Goal: Task Accomplishment & Management: Manage account settings

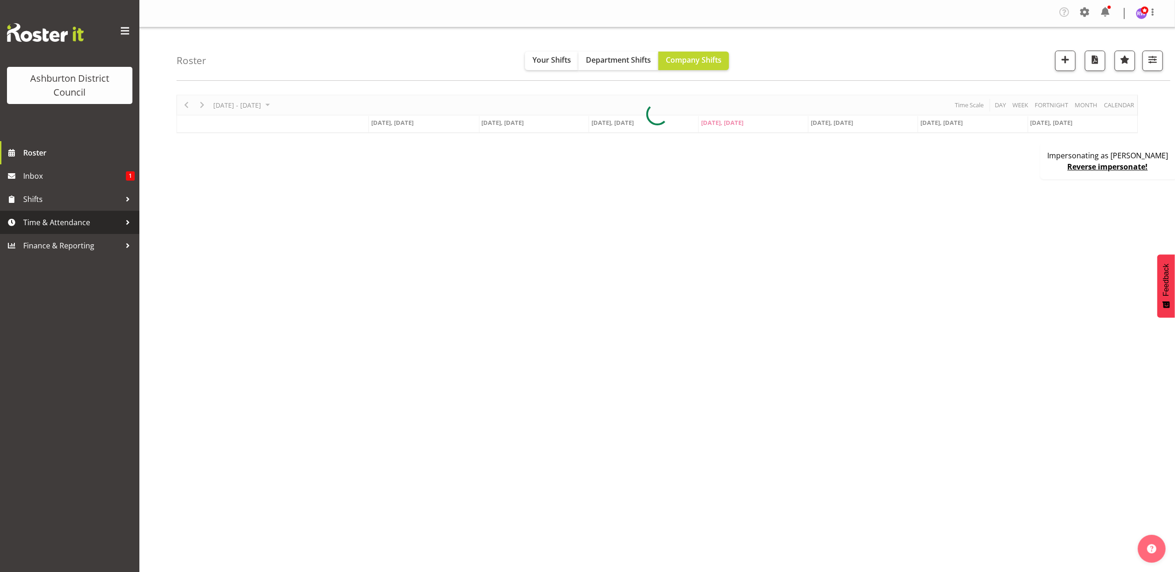
click at [76, 215] on link "Time & Attendance" at bounding box center [69, 222] width 139 height 23
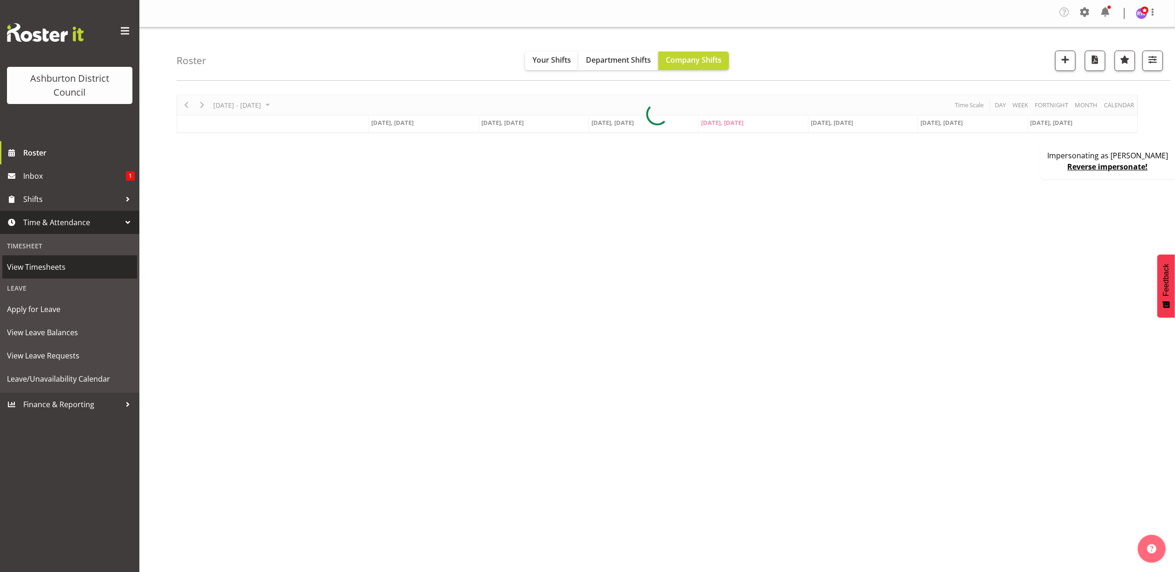
click at [75, 264] on span "View Timesheets" at bounding box center [69, 267] width 125 height 14
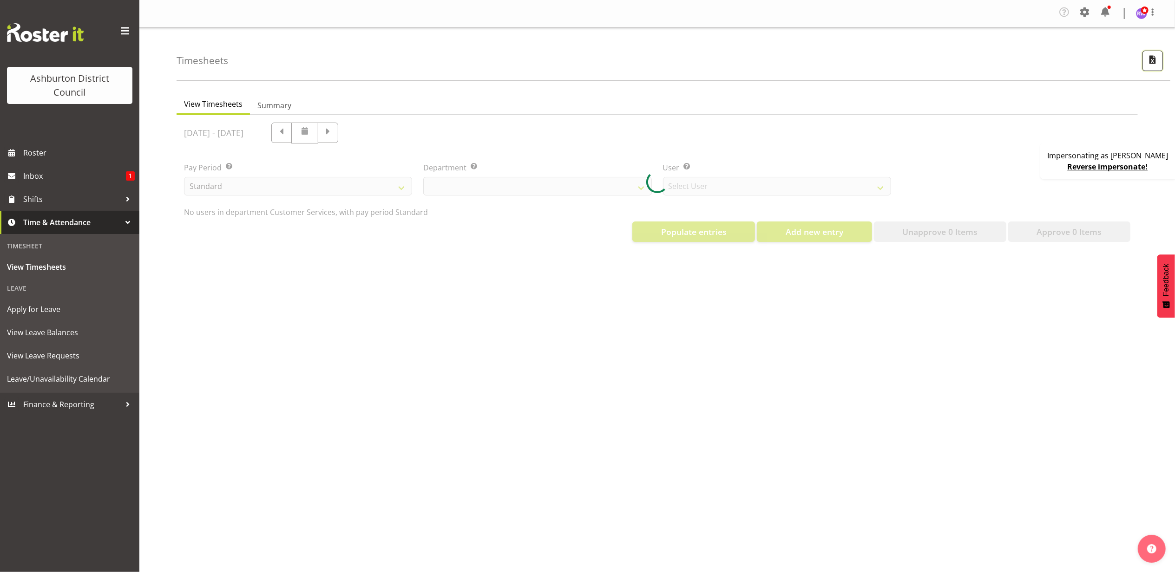
click at [1155, 67] on button "button" at bounding box center [1153, 61] width 20 height 20
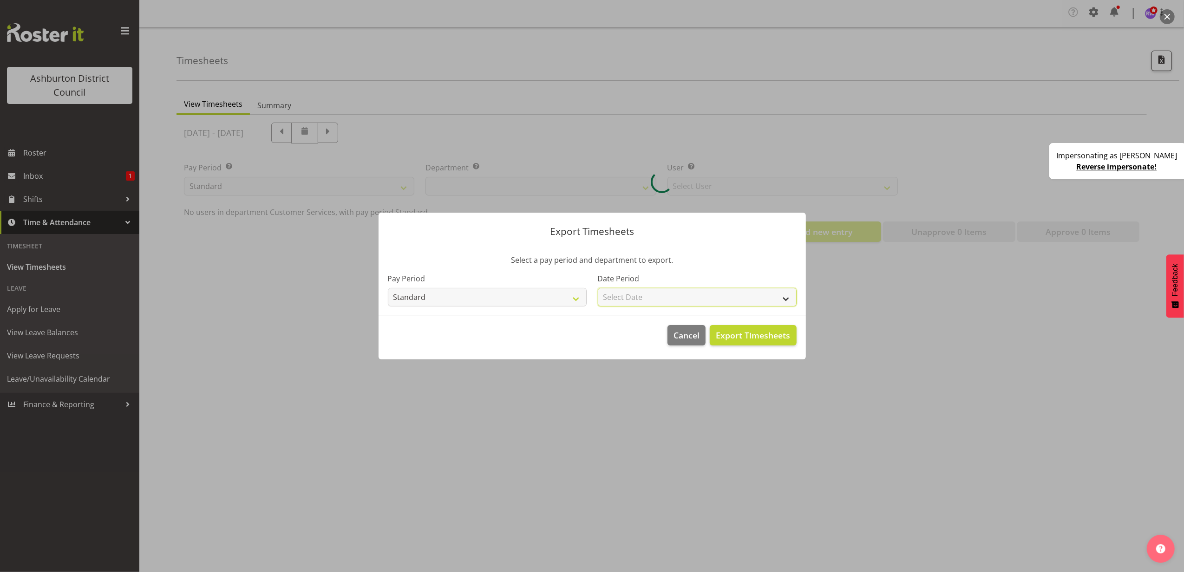
click at [699, 288] on select "Select Date Fortnight starting 18/08/2025 Fortnight starting 04/08/2025 Fortnig…" at bounding box center [697, 297] width 199 height 19
select select "82"
select select "432"
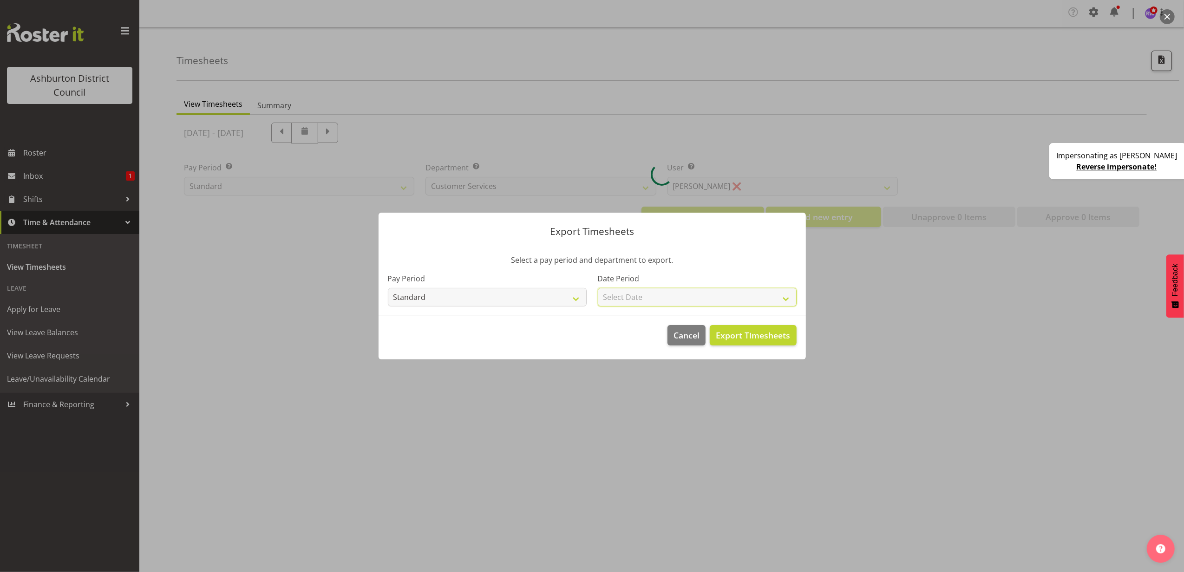
select select "2025-07-21"
click at [598, 288] on select "Select Date Fortnight starting 18/08/2025 Fortnight starting 04/08/2025 Fortnig…" at bounding box center [697, 297] width 199 height 19
click at [743, 335] on span "Export Timesheets" at bounding box center [753, 335] width 74 height 12
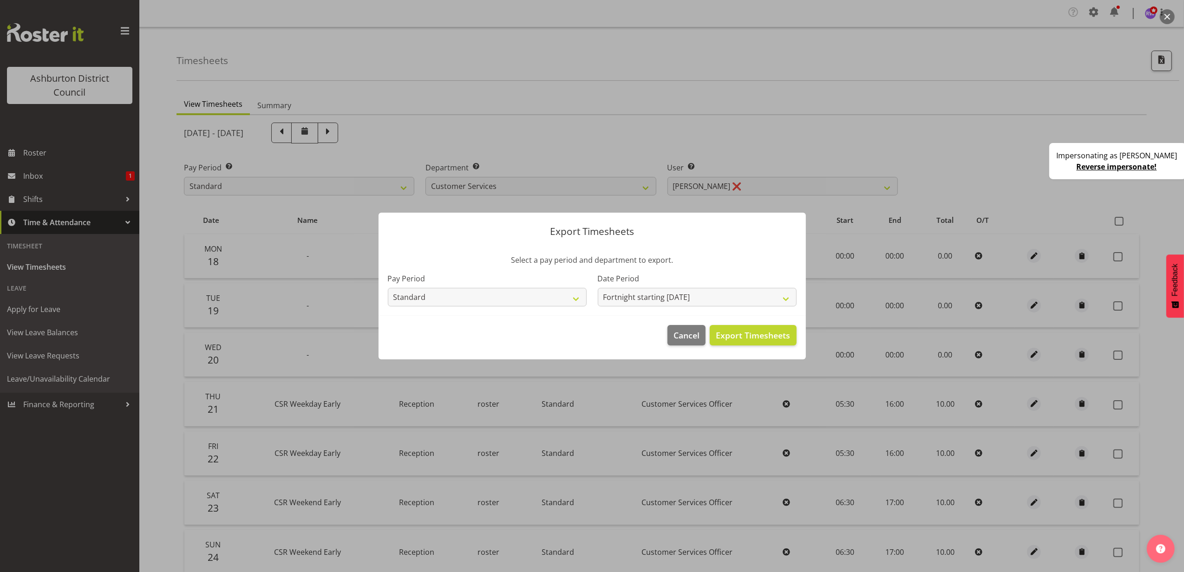
drag, startPoint x: 815, startPoint y: 64, endPoint x: 887, endPoint y: 63, distance: 71.6
click at [815, 64] on div at bounding box center [592, 286] width 1184 height 572
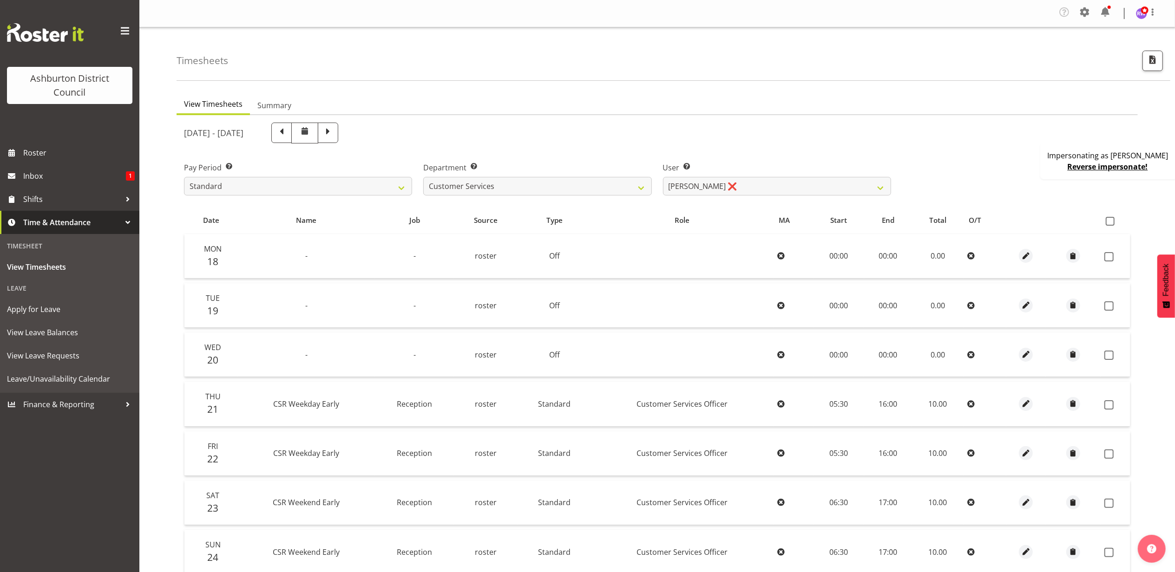
drag, startPoint x: 1088, startPoint y: 11, endPoint x: 1077, endPoint y: 23, distance: 16.1
click at [1088, 11] on span at bounding box center [1085, 12] width 15 height 15
click at [1038, 36] on link "Company Settings" at bounding box center [1028, 36] width 129 height 17
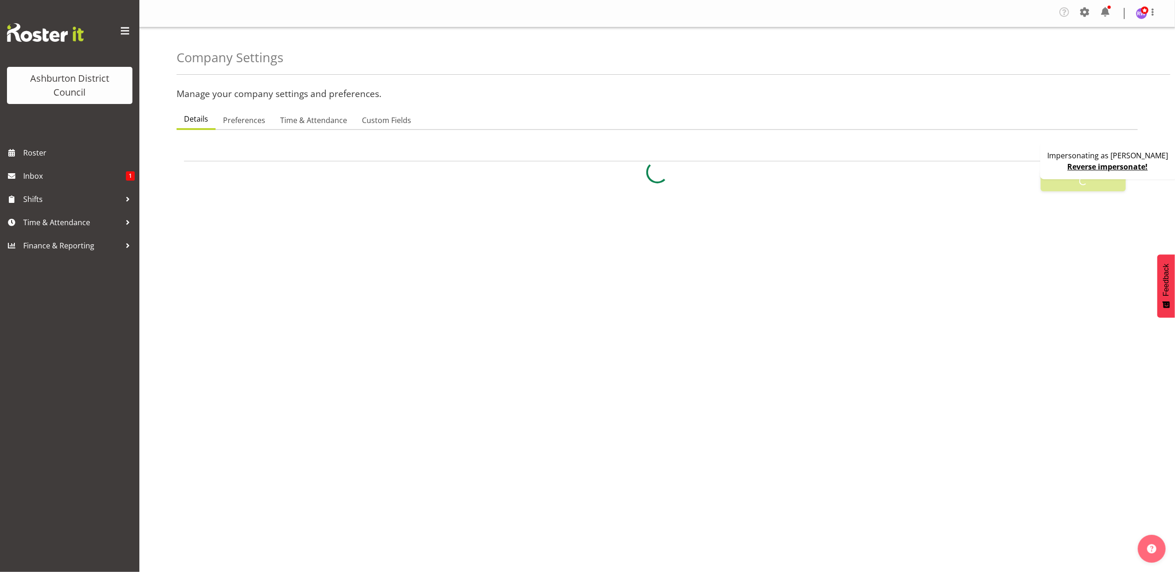
select select
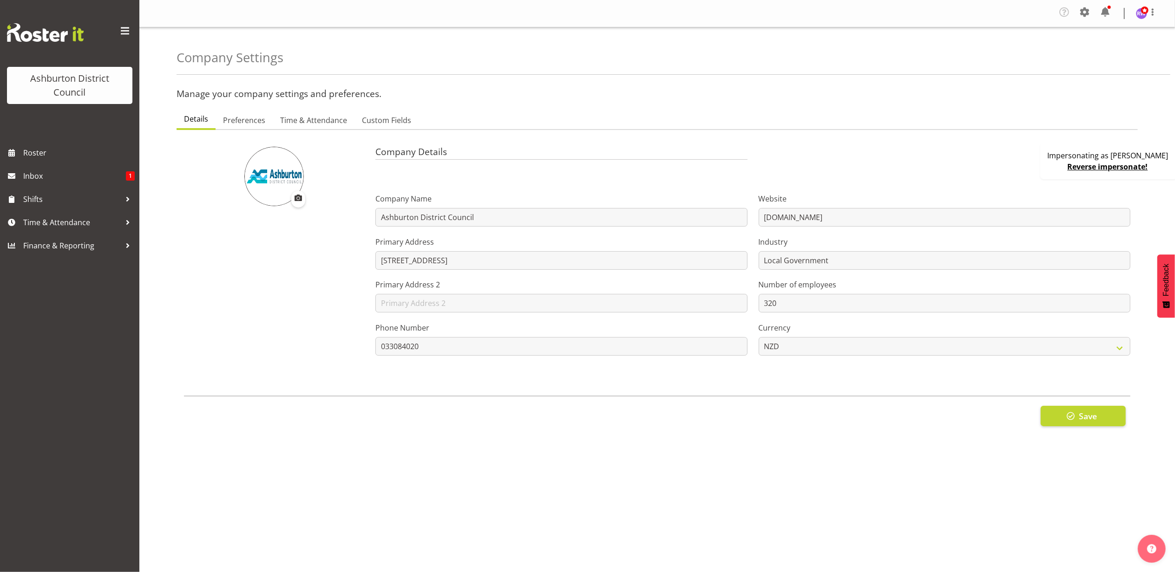
select select "ea-networks"
select select "job"
type input "1 Normal Time"
type input "Normal Time"
type input "8"
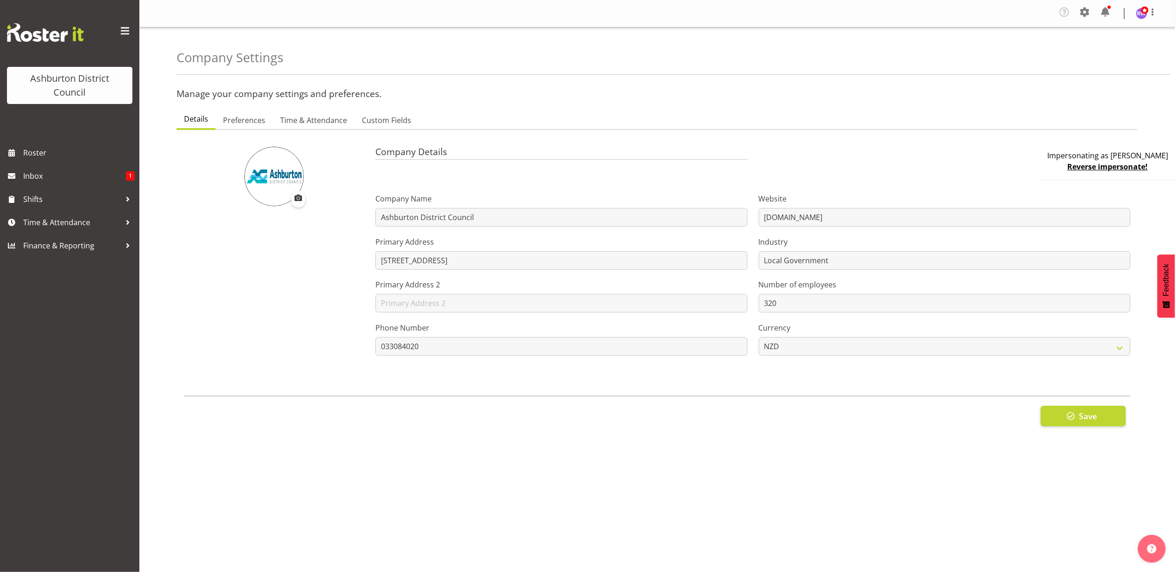
checkbox input "true"
type input "15"
select select "0"
checkbox input "true"
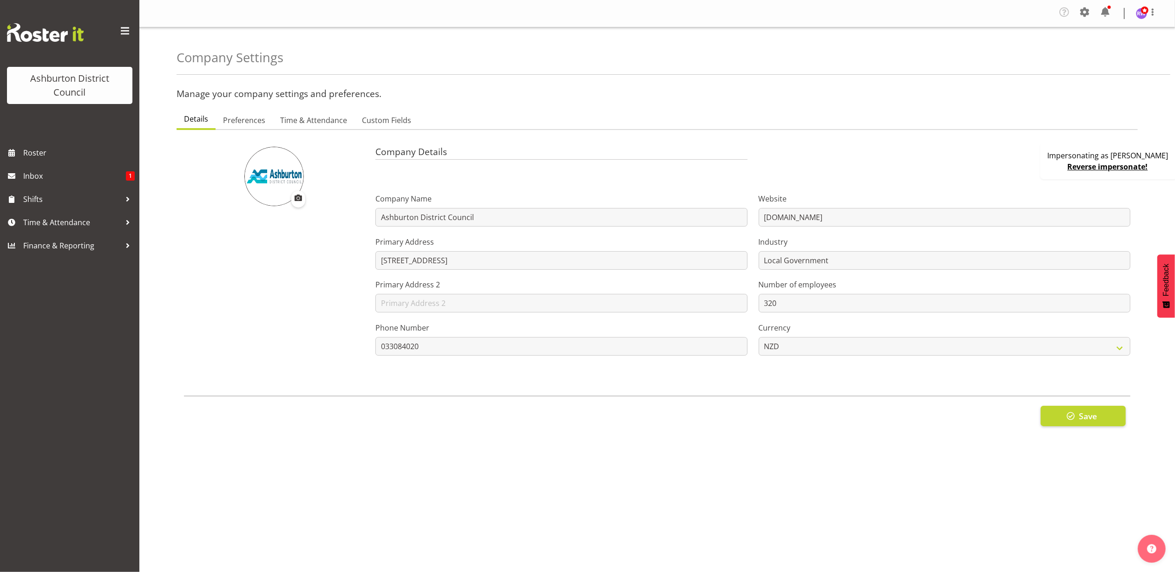
checkbox input "true"
click at [335, 123] on span "Time & Attendance" at bounding box center [313, 120] width 67 height 11
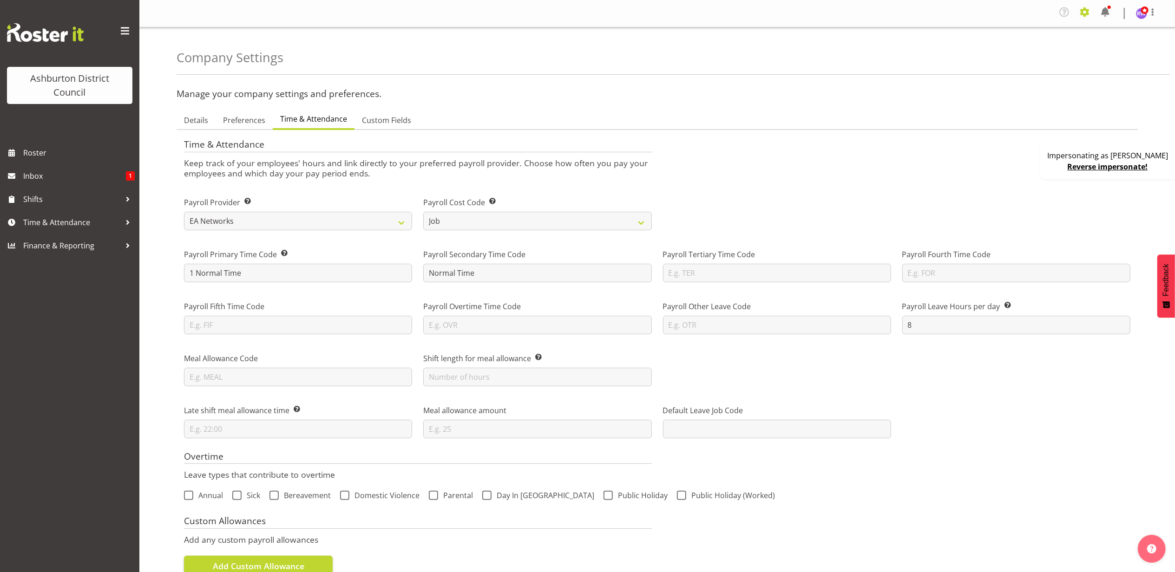
click at [1086, 16] on span at bounding box center [1085, 12] width 15 height 15
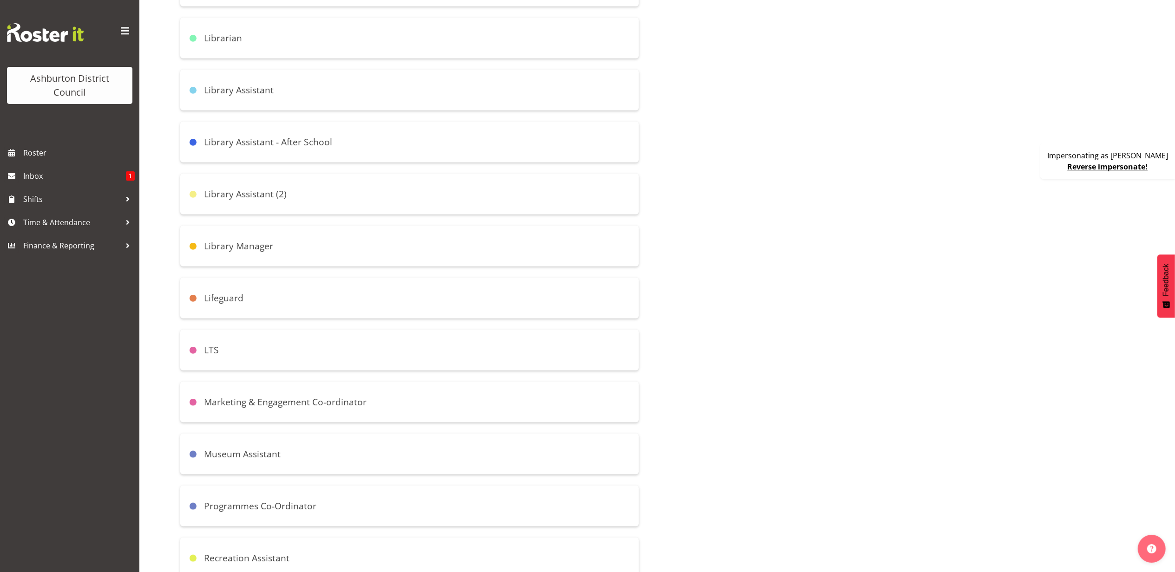
scroll to position [991, 0]
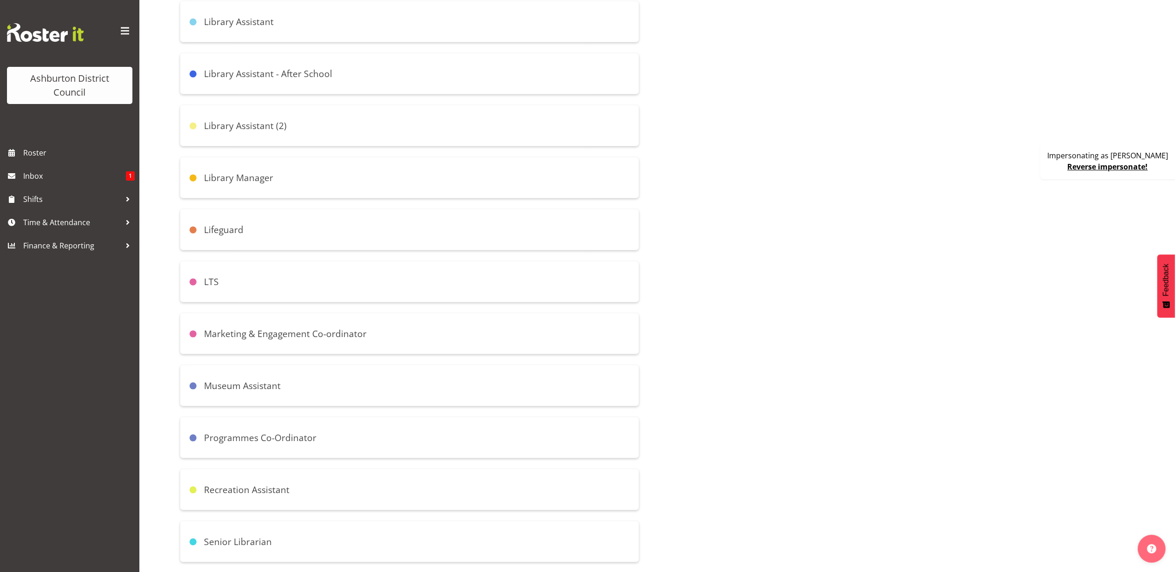
click at [348, 230] on div "Lifeguard" at bounding box center [409, 230] width 459 height 41
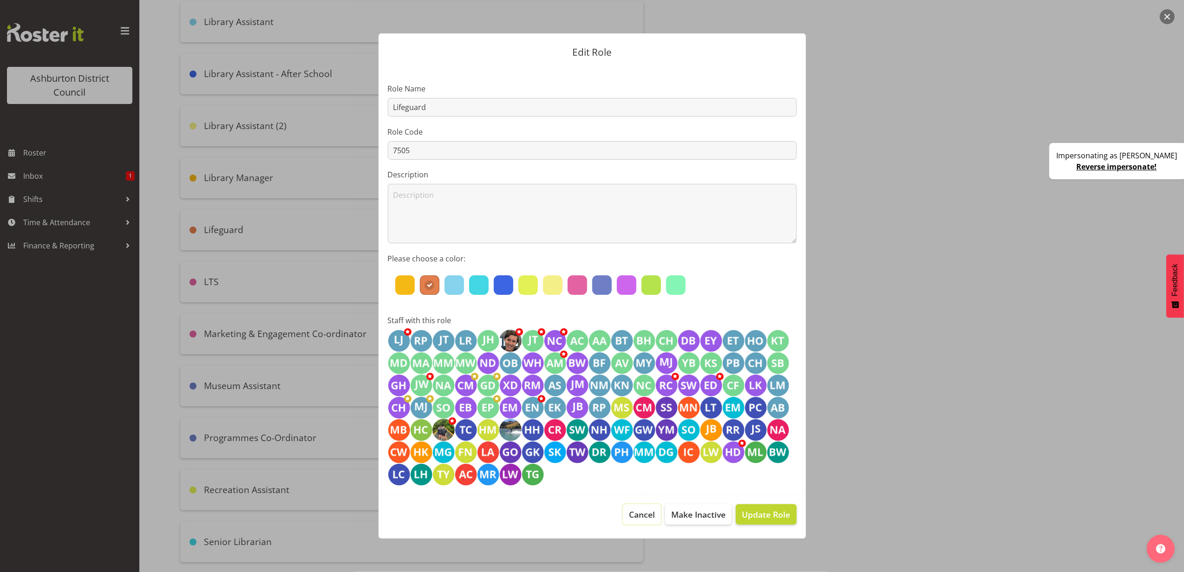
click at [648, 514] on span "Cancel" at bounding box center [642, 515] width 26 height 12
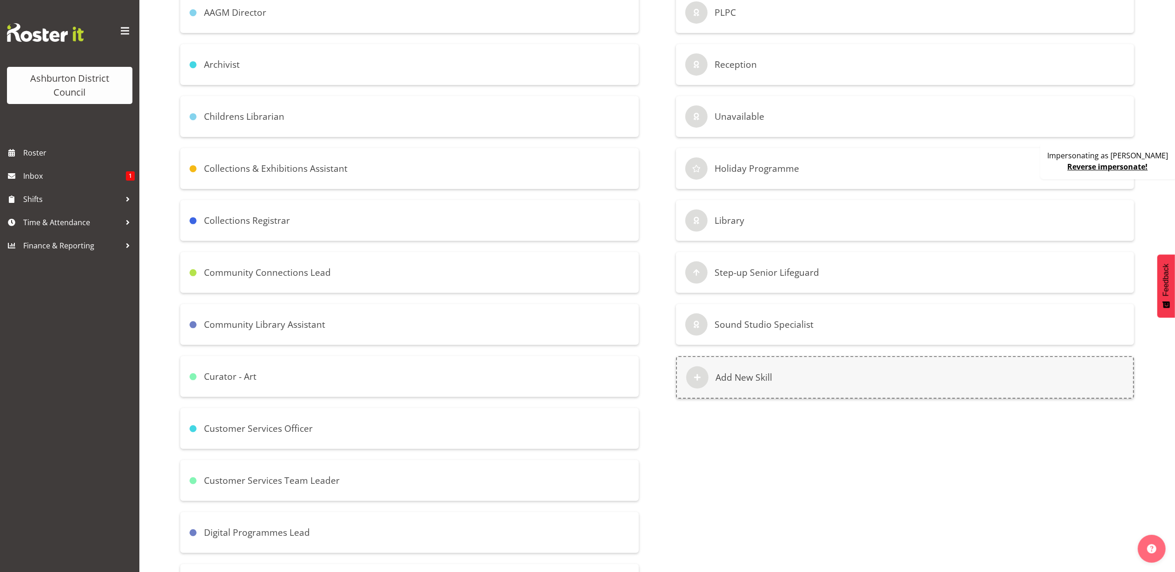
scroll to position [0, 0]
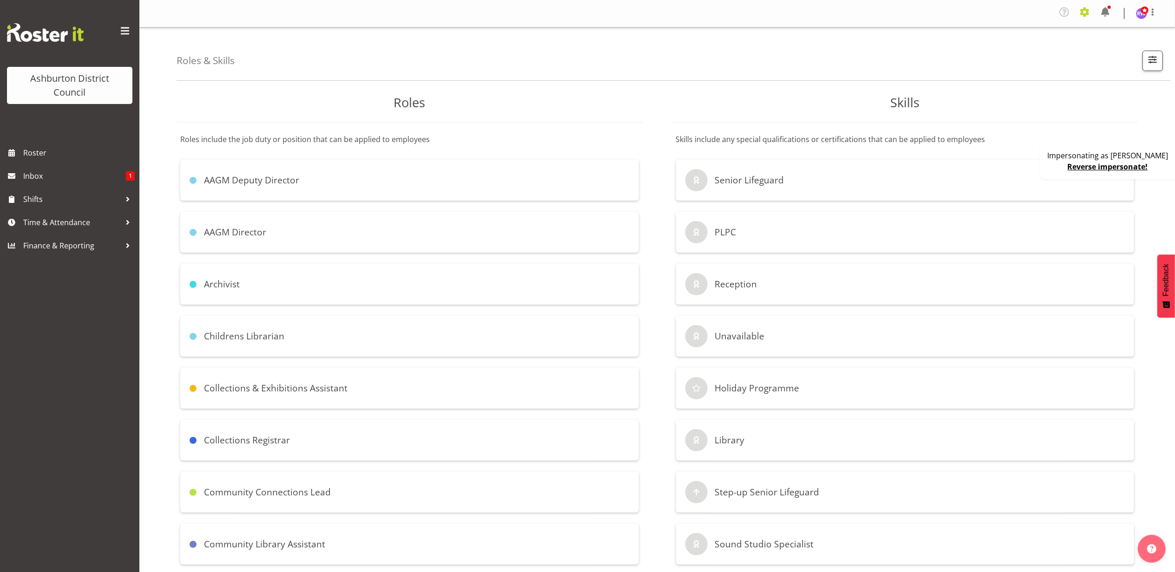
click at [1086, 12] on span at bounding box center [1085, 12] width 15 height 15
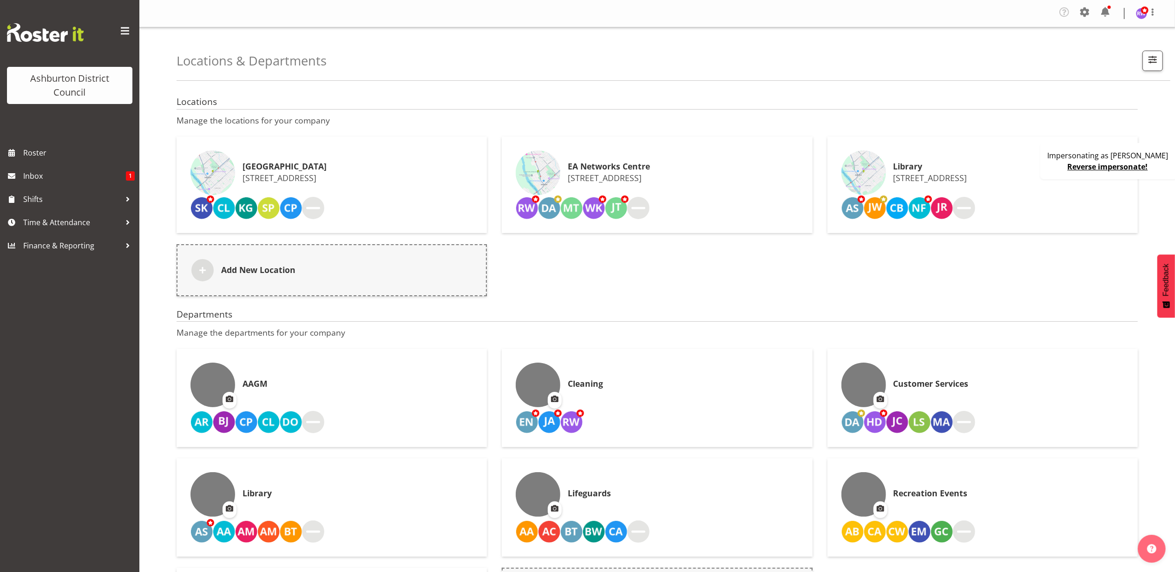
click at [690, 157] on div "EA Networks Centre [STREET_ADDRESS]" at bounding box center [657, 173] width 283 height 45
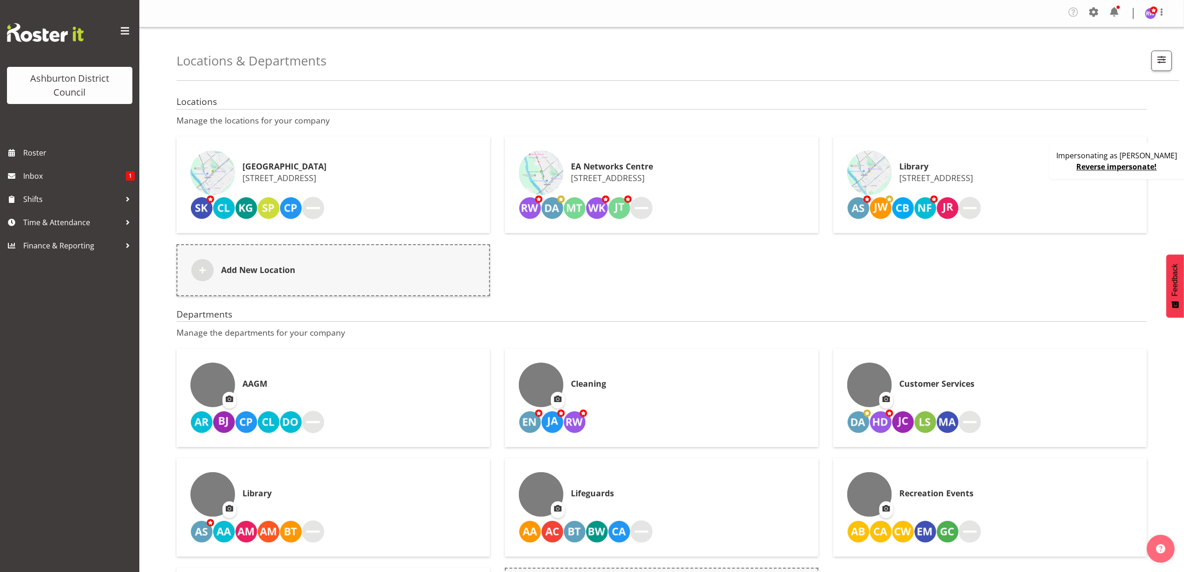
select select "4"
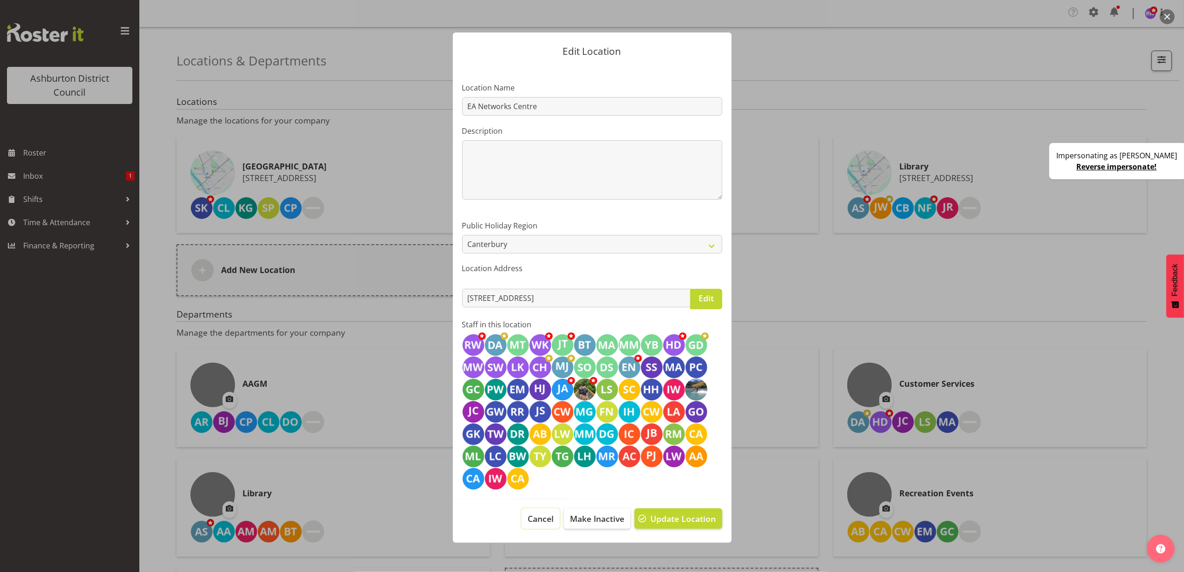
click at [528, 523] on span "Cancel" at bounding box center [541, 519] width 26 height 12
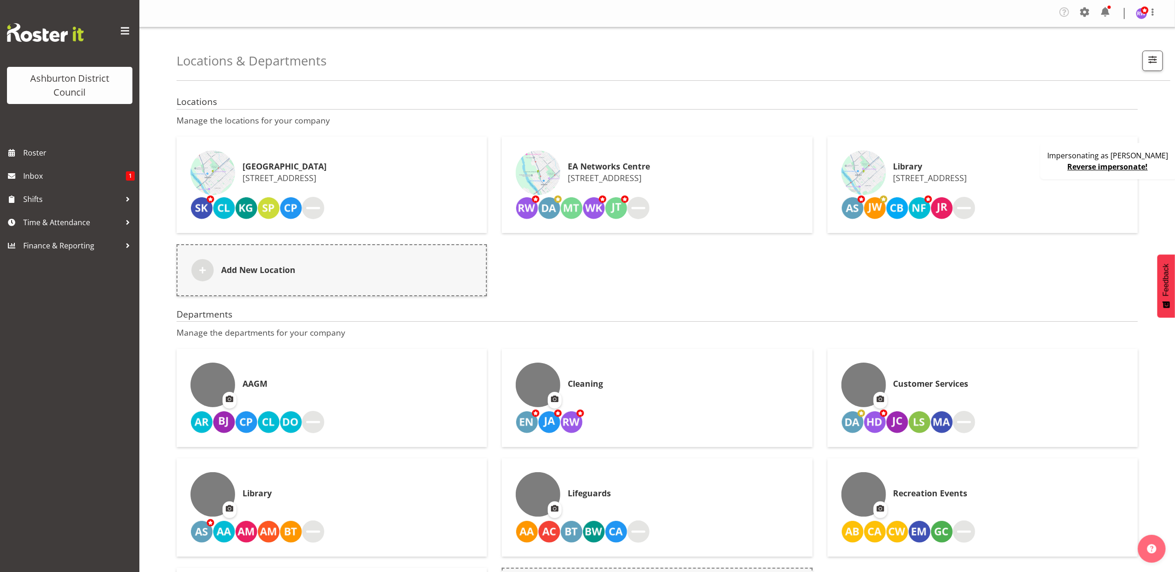
click at [627, 383] on div "Cleaning" at bounding box center [657, 385] width 283 height 45
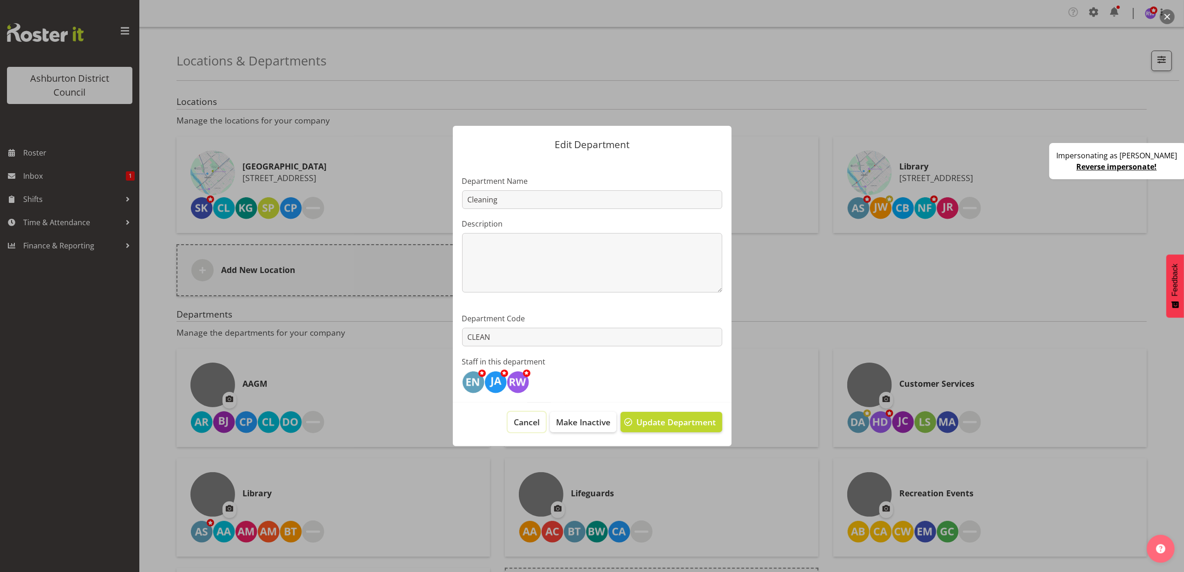
click at [523, 421] on span "Cancel" at bounding box center [527, 422] width 26 height 12
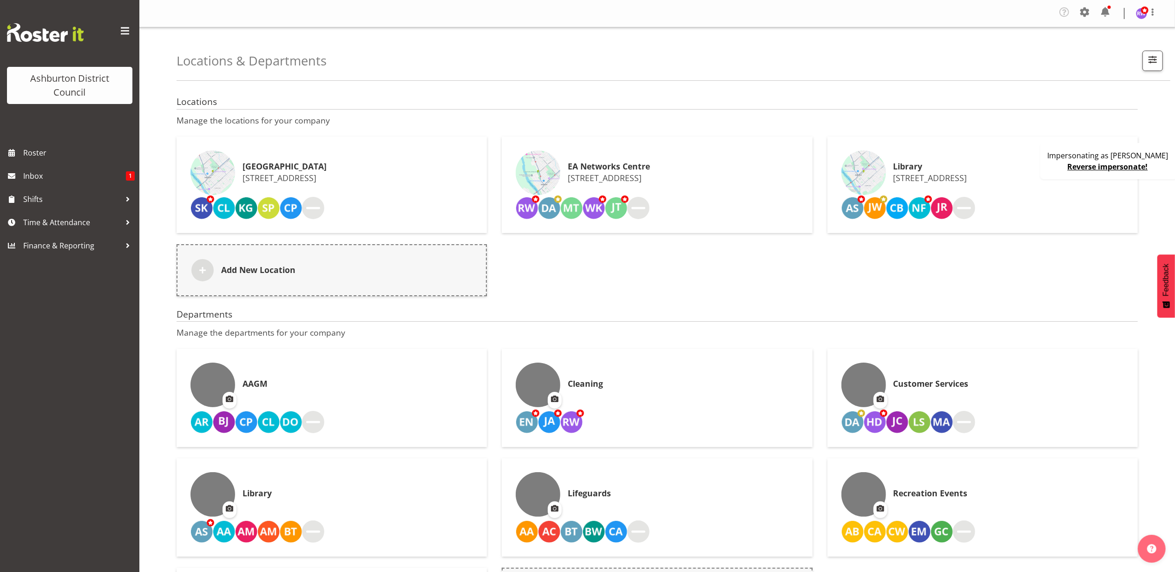
click at [930, 367] on div "Customer Services" at bounding box center [982, 385] width 283 height 45
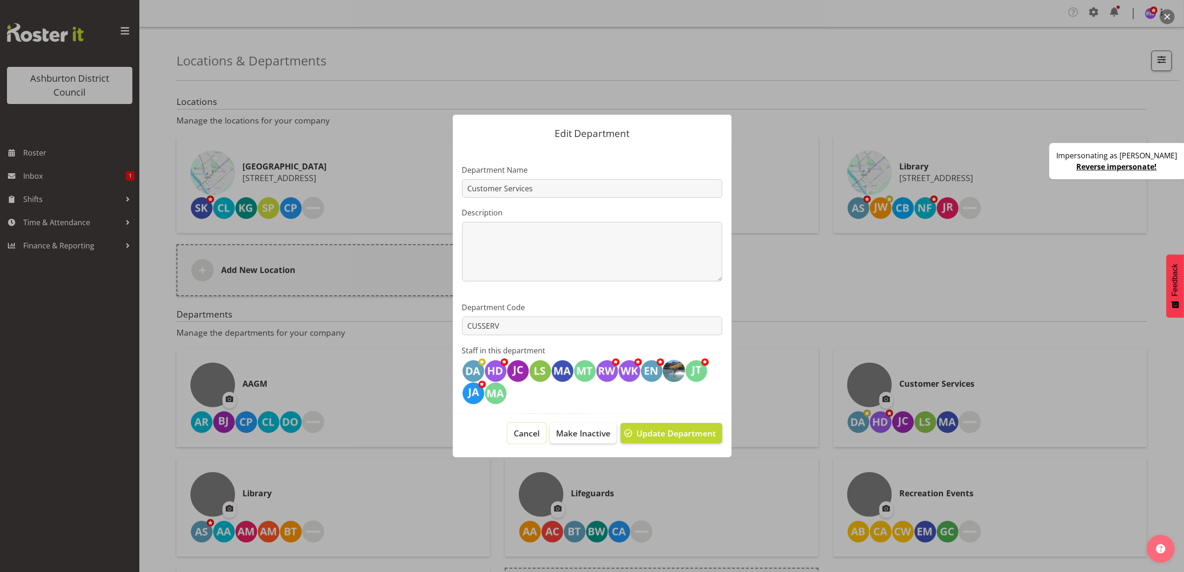
click at [525, 427] on span "Cancel" at bounding box center [527, 433] width 26 height 12
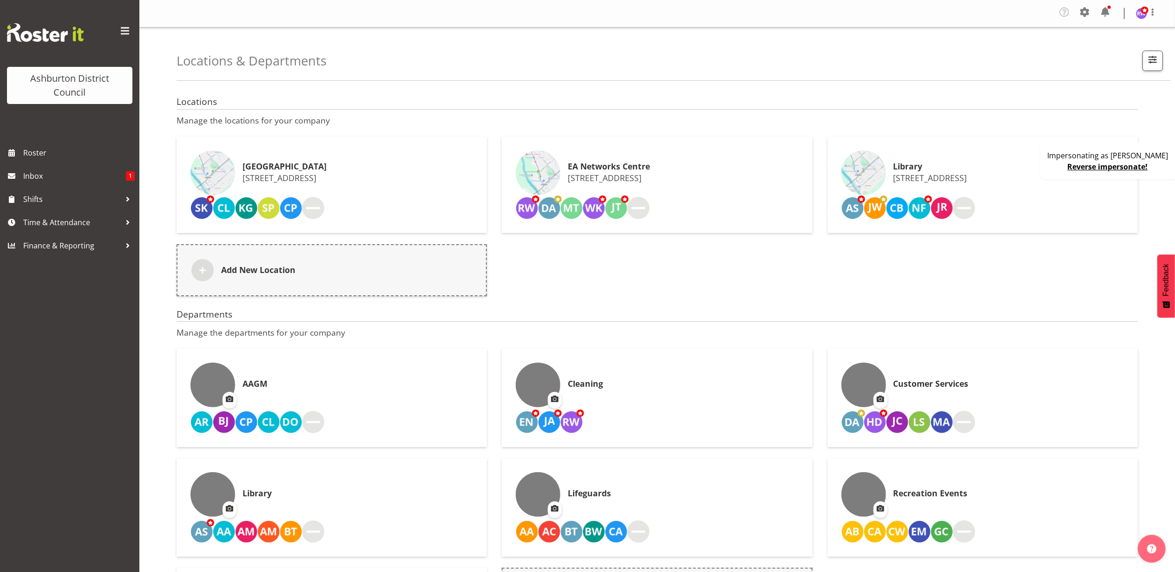
click at [413, 355] on div "AAGM" at bounding box center [332, 398] width 310 height 99
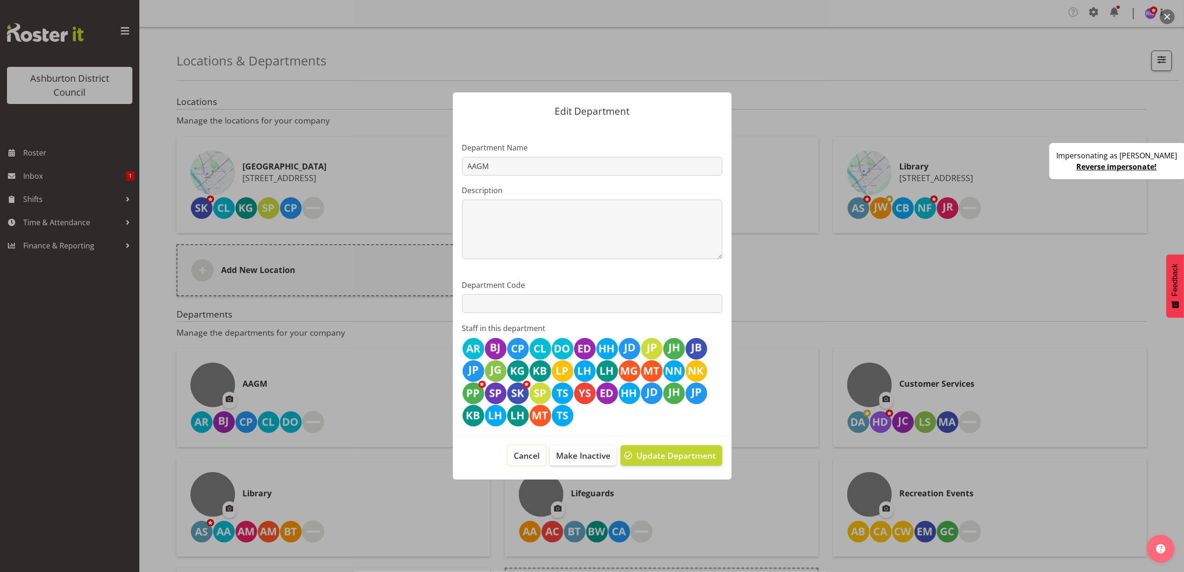
click at [523, 454] on span "Cancel" at bounding box center [527, 456] width 26 height 12
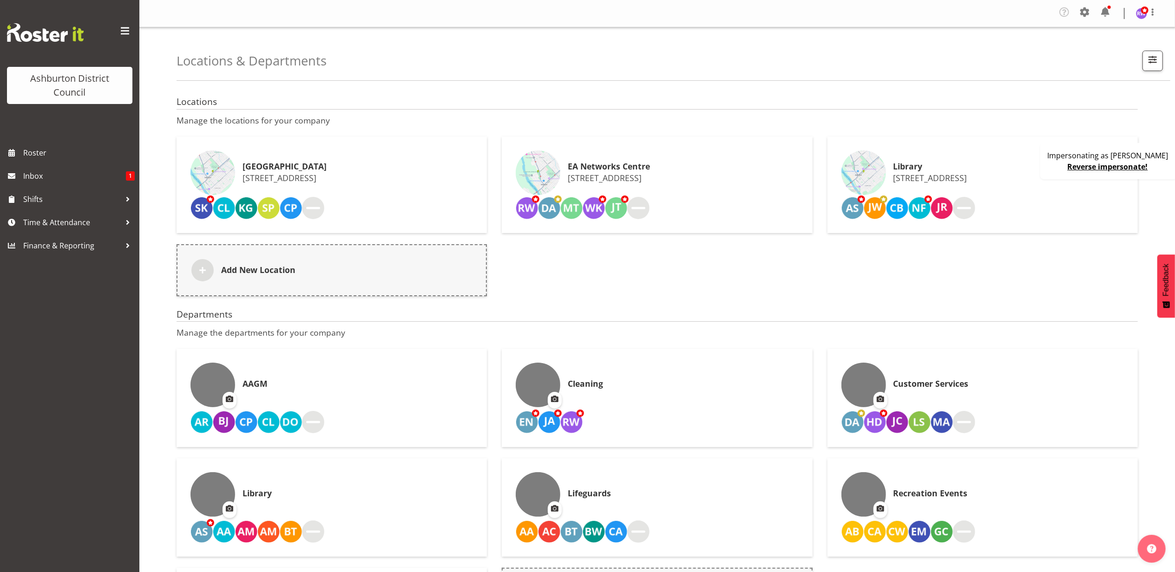
click at [669, 510] on div "Lifeguards" at bounding box center [657, 495] width 283 height 45
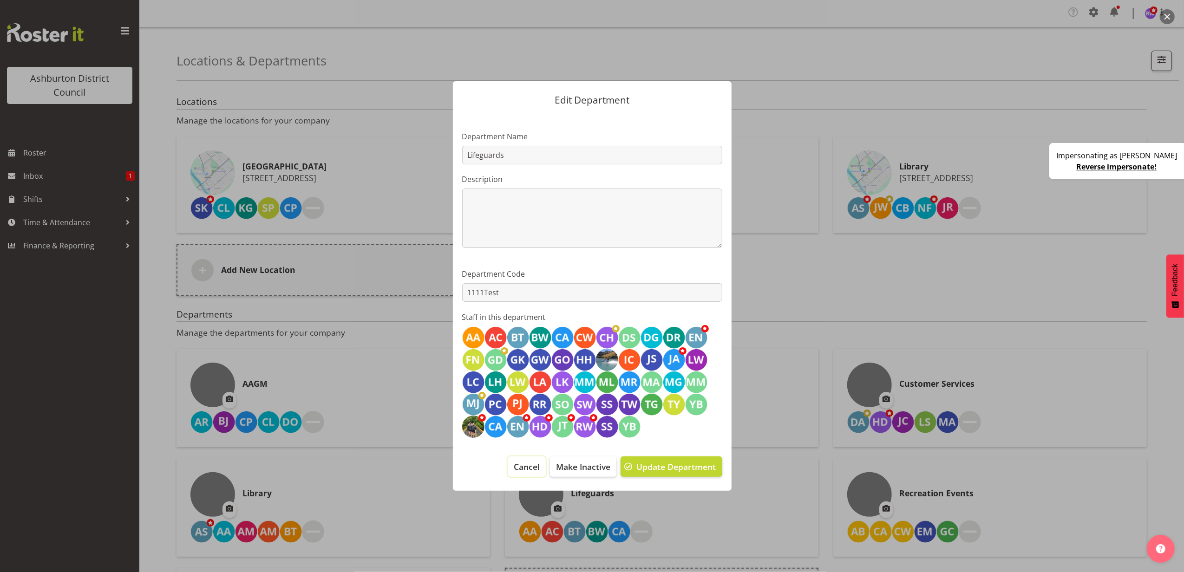
click at [526, 466] on span "Cancel" at bounding box center [527, 467] width 26 height 12
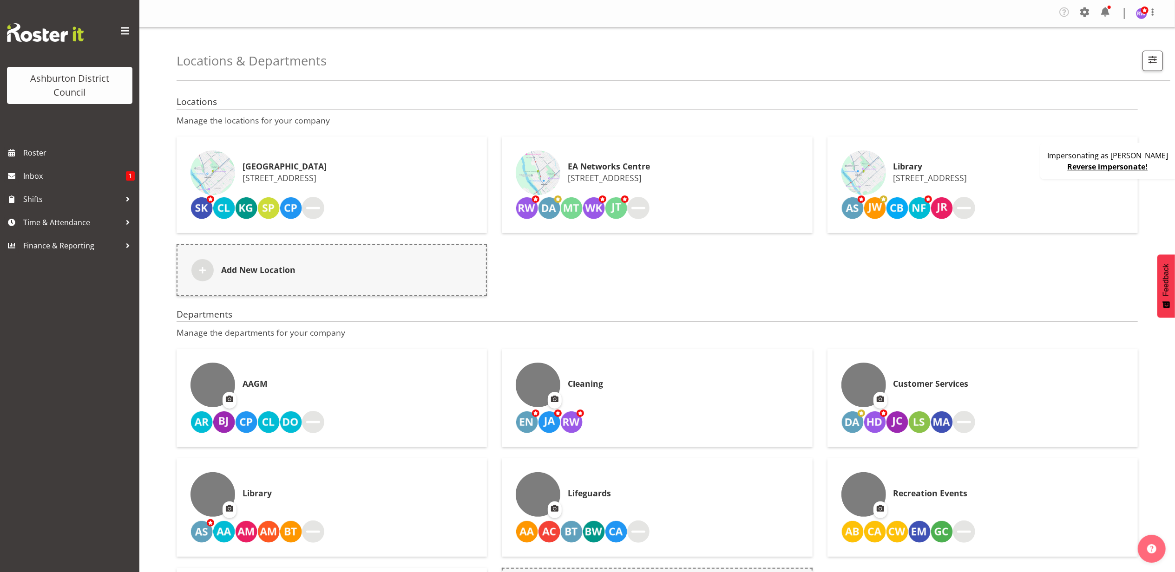
click at [973, 480] on div "Recreation Events" at bounding box center [982, 495] width 283 height 45
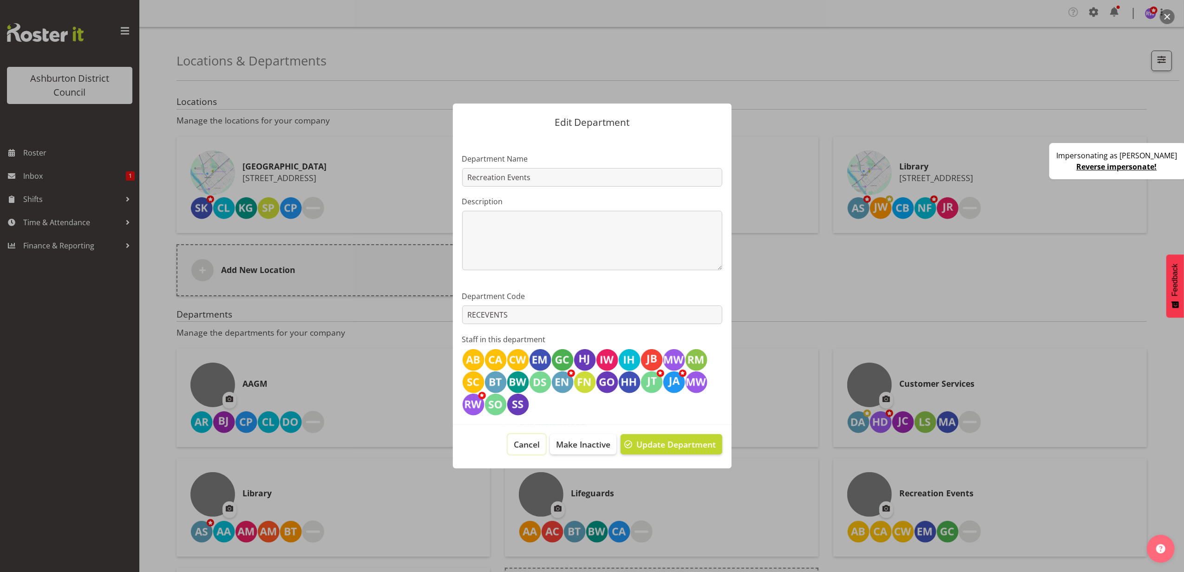
click at [519, 443] on span "Cancel" at bounding box center [527, 445] width 26 height 12
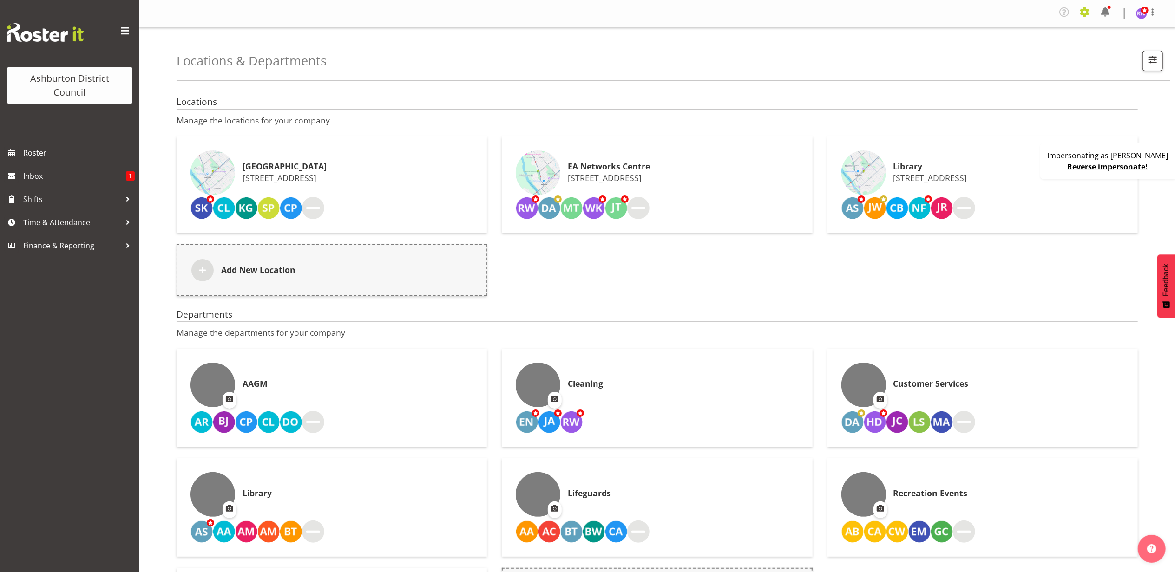
click at [1084, 17] on span at bounding box center [1085, 12] width 15 height 15
click at [1056, 33] on link "Company Settings" at bounding box center [1028, 36] width 129 height 17
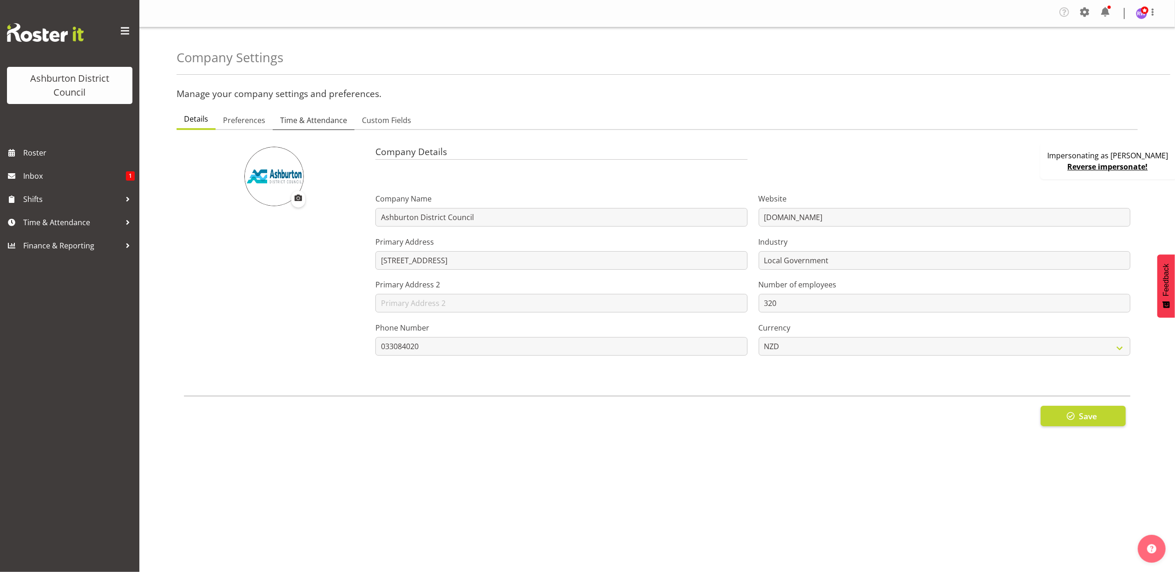
click at [324, 118] on span "Time & Attendance" at bounding box center [313, 120] width 67 height 11
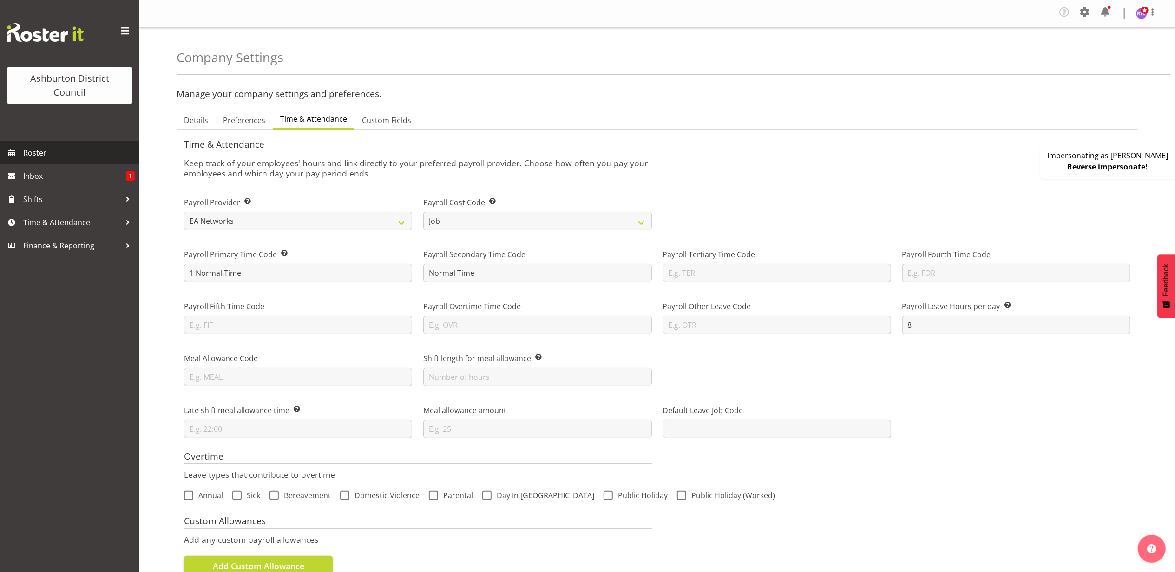
click at [58, 156] on span "Roster" at bounding box center [79, 153] width 112 height 14
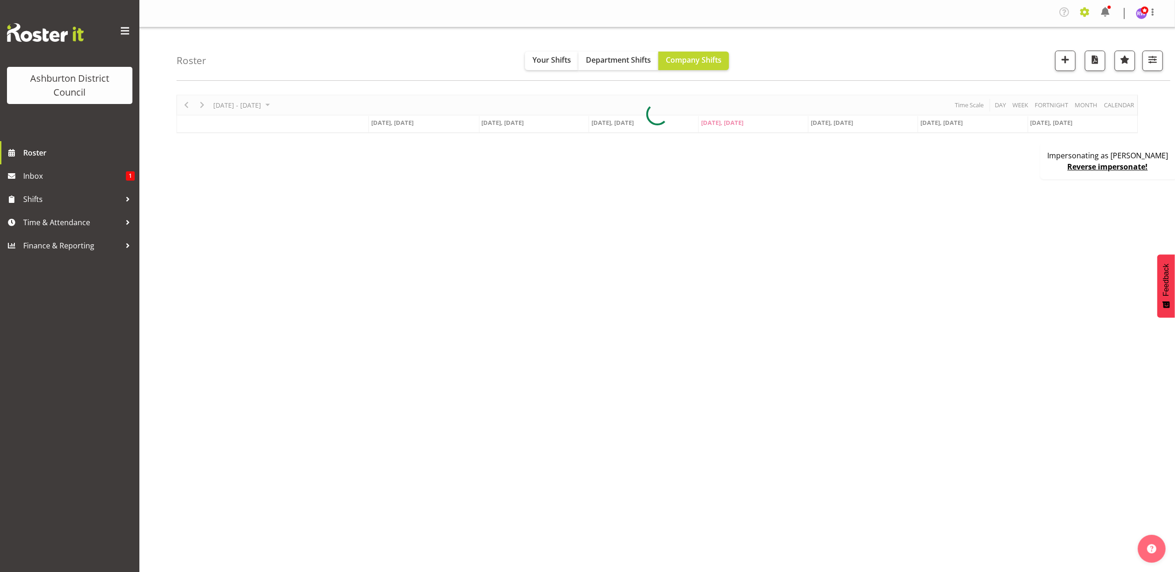
click at [1083, 12] on span at bounding box center [1085, 12] width 15 height 15
click at [1011, 84] on link "Jobs" at bounding box center [1028, 86] width 129 height 17
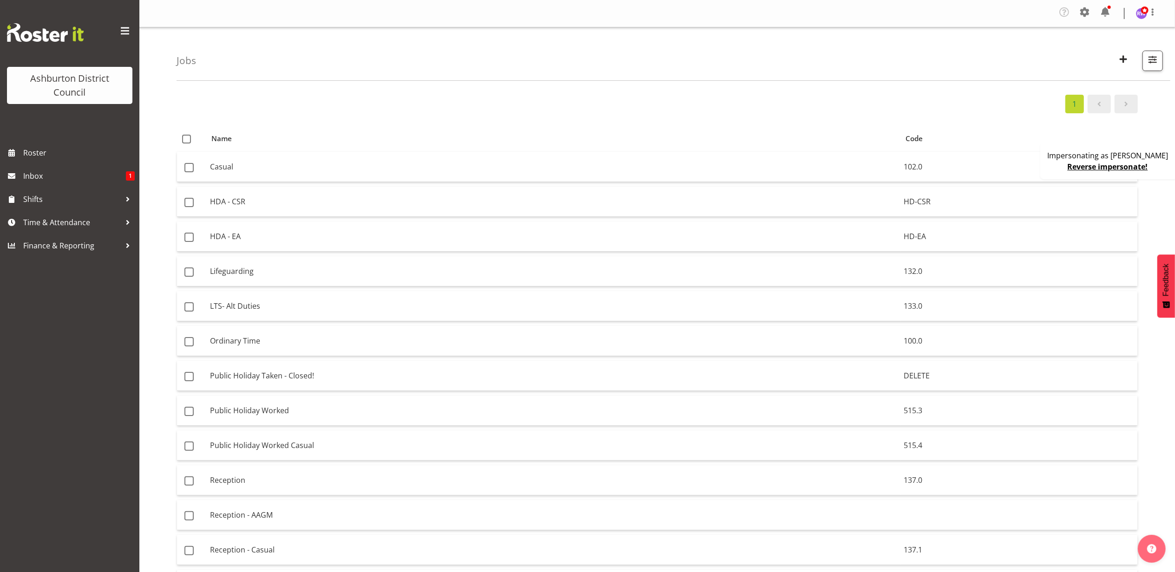
click at [1120, 166] on link "Reverse impersonate!" at bounding box center [1108, 167] width 80 height 10
